Goal: Information Seeking & Learning: Understand process/instructions

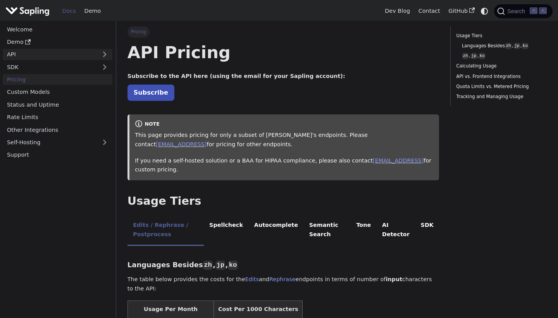
click at [48, 56] on link "API" at bounding box center [50, 54] width 94 height 11
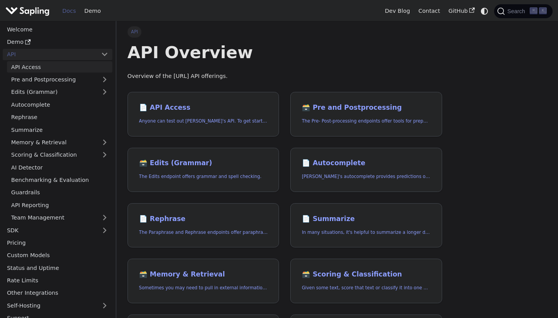
click at [65, 69] on link "API Access" at bounding box center [59, 66] width 105 height 11
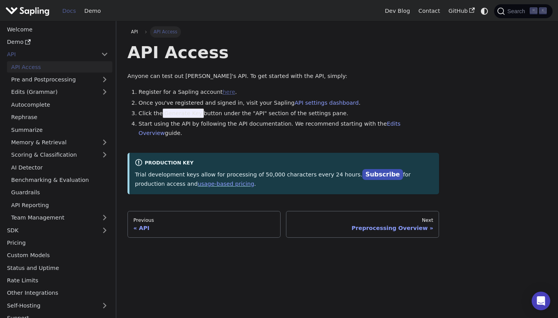
click at [224, 92] on link "here" at bounding box center [229, 92] width 12 height 6
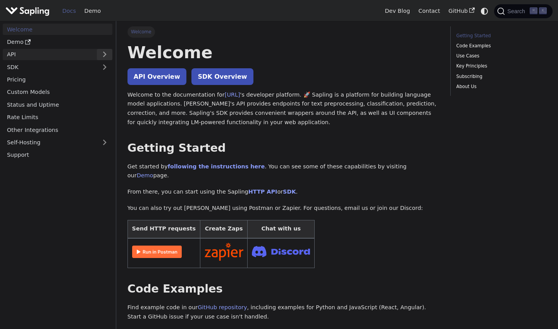
click at [108, 53] on button "Expand sidebar category 'API'" at bounding box center [105, 54] width 16 height 11
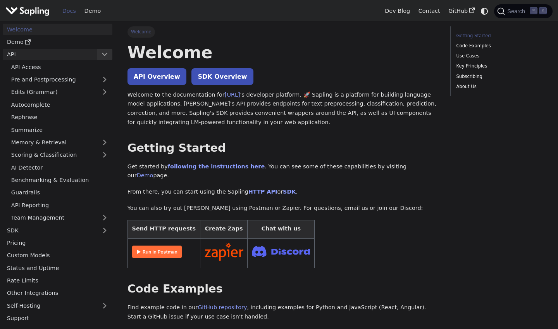
click at [108, 53] on button "Collapse sidebar category 'API'" at bounding box center [105, 54] width 16 height 11
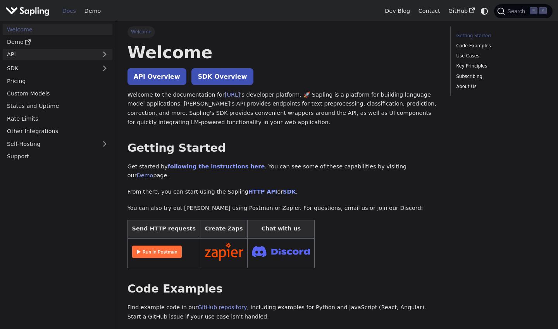
click at [68, 50] on link "API" at bounding box center [50, 54] width 94 height 11
